Goal: Transaction & Acquisition: Obtain resource

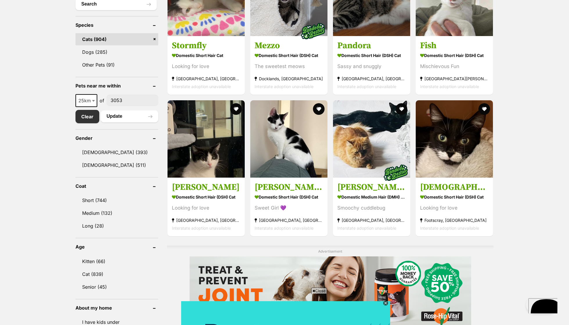
scroll to position [48, 0]
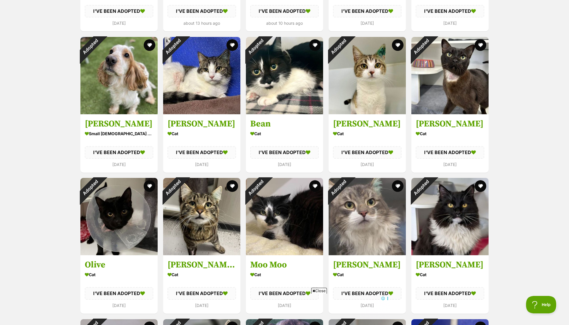
scroll to position [939, 0]
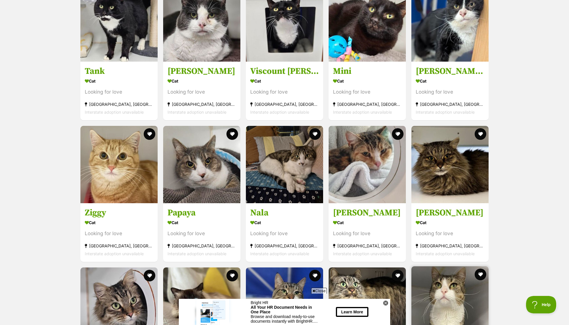
scroll to position [655, 0]
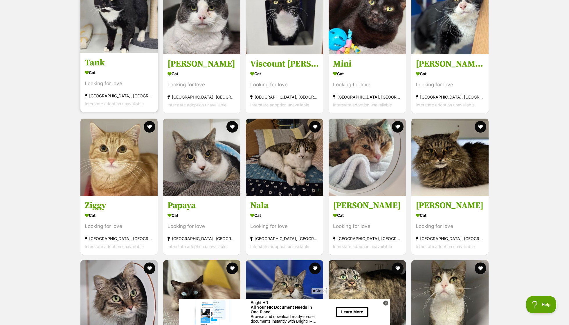
scroll to position [664, 0]
